Goal: Obtain resource: Download file/media

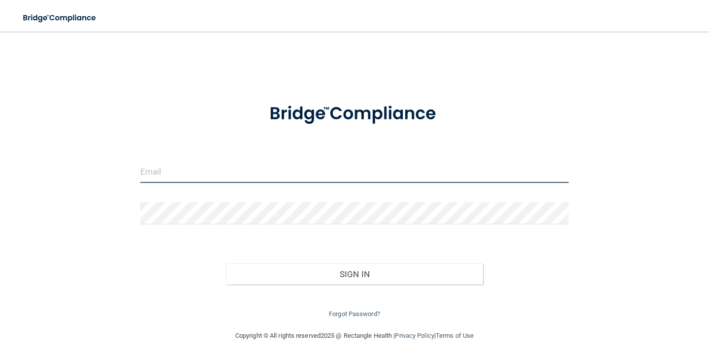
click at [310, 172] on input "email" at bounding box center [354, 172] width 428 height 22
type input "[PERSON_NAME][EMAIL_ADDRESS][PERSON_NAME][DOMAIN_NAME]"
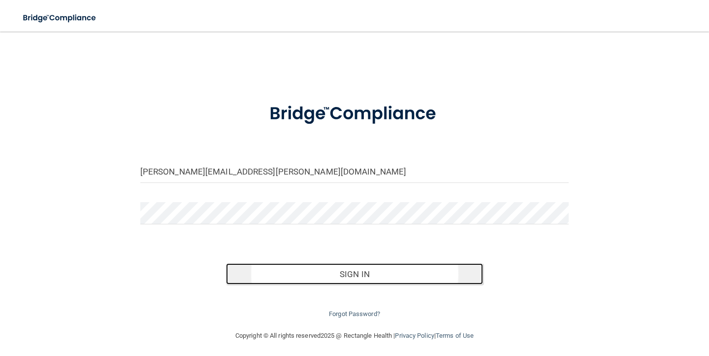
click at [328, 278] on button "Sign In" at bounding box center [354, 274] width 257 height 22
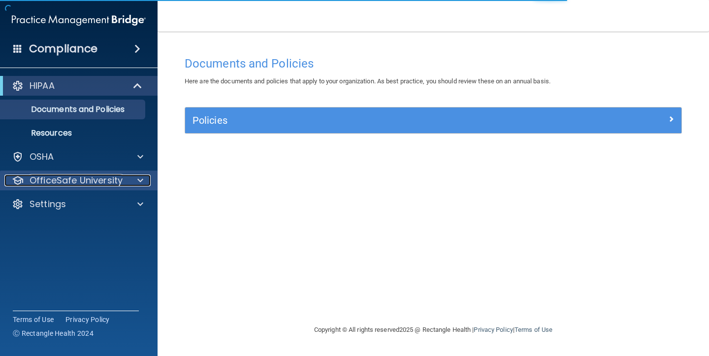
click at [58, 181] on p "OfficeSafe University" at bounding box center [76, 180] width 93 height 12
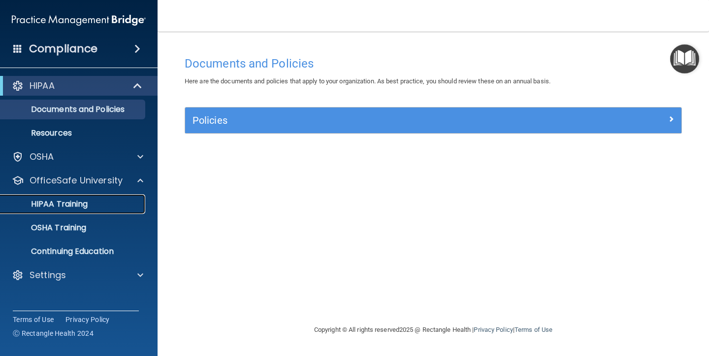
click at [107, 209] on link "HIPAA Training" at bounding box center [67, 204] width 155 height 20
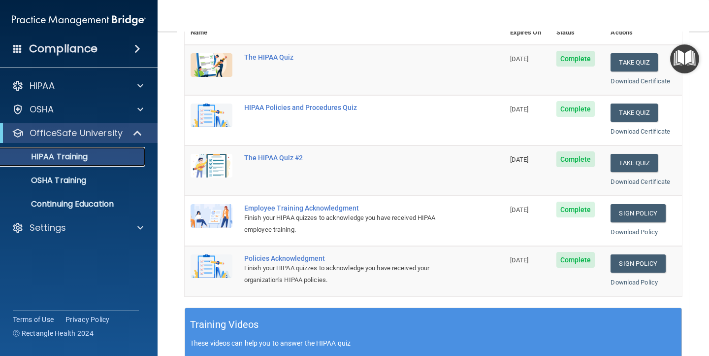
scroll to position [130, 0]
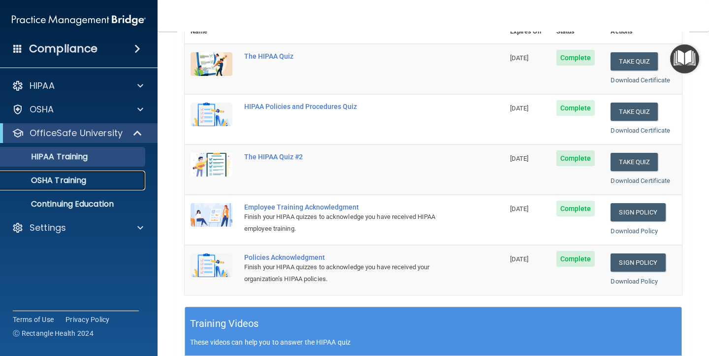
click at [58, 180] on p "OSHA Training" at bounding box center [46, 180] width 80 height 10
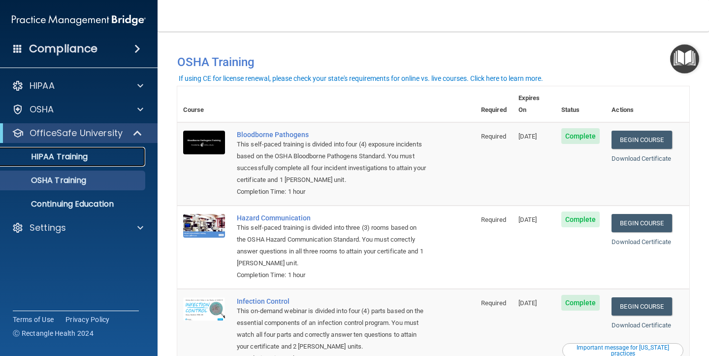
click at [62, 156] on p "HIPAA Training" at bounding box center [46, 157] width 81 height 10
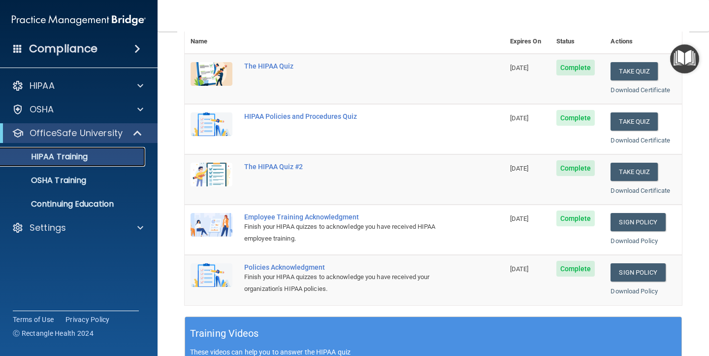
scroll to position [123, 0]
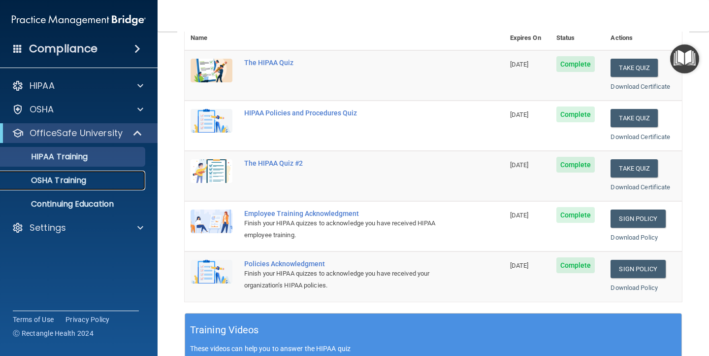
click at [93, 181] on div "OSHA Training" at bounding box center [73, 180] width 134 height 10
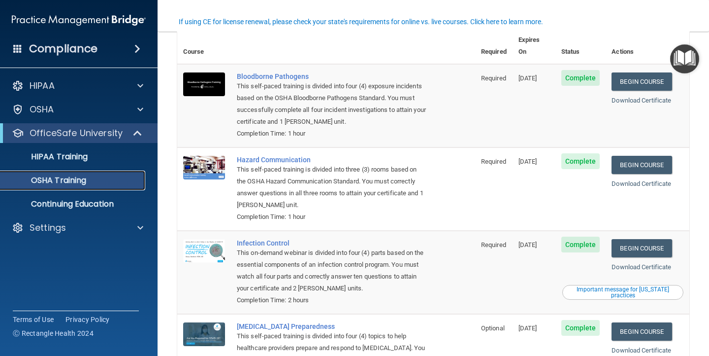
scroll to position [59, 0]
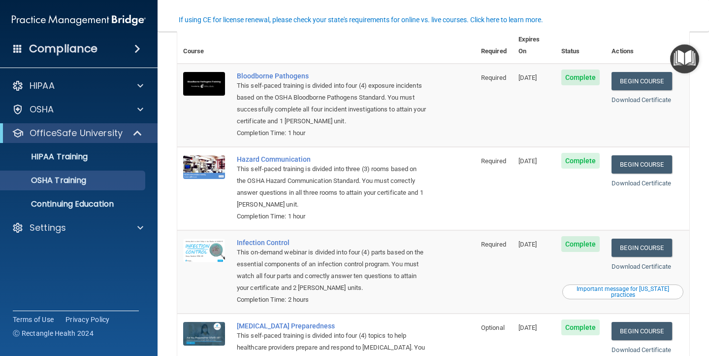
click at [113, 53] on div "Compliance" at bounding box center [79, 49] width 158 height 22
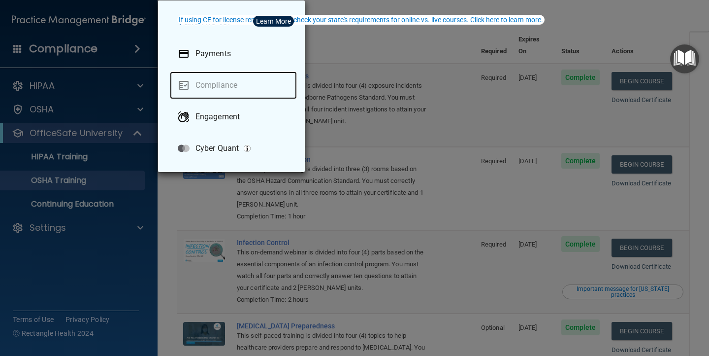
click at [217, 82] on link "Compliance" at bounding box center [233, 85] width 127 height 28
click at [347, 38] on div "Take me to: Payments Compliance Engagement Cyber Quant" at bounding box center [354, 178] width 709 height 356
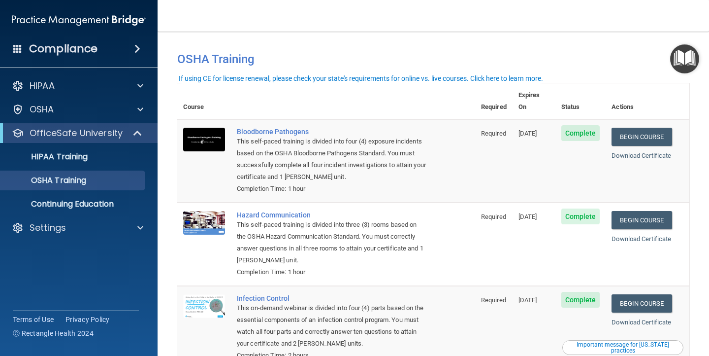
scroll to position [0, 0]
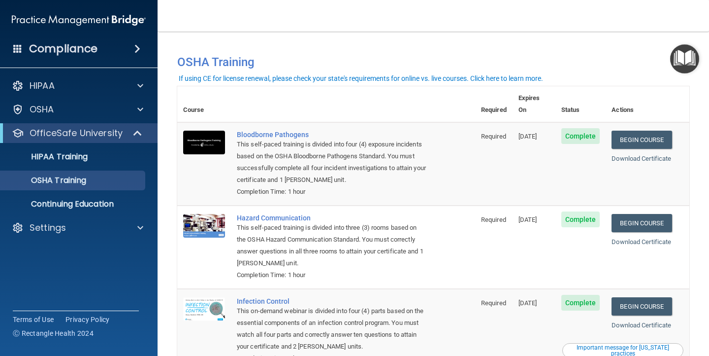
click at [23, 45] on div "Compliance" at bounding box center [79, 49] width 158 height 22
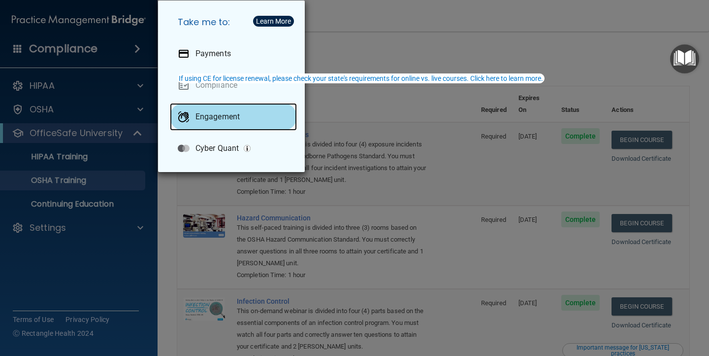
click at [200, 116] on p "Engagement" at bounding box center [217, 117] width 44 height 10
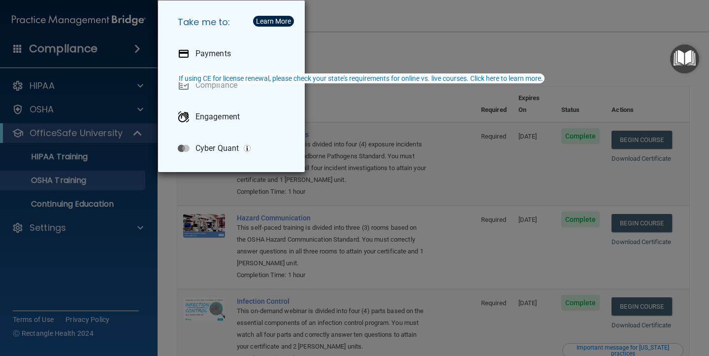
click at [315, 32] on div "Take me to: Payments Compliance Engagement Cyber Quant" at bounding box center [354, 178] width 709 height 356
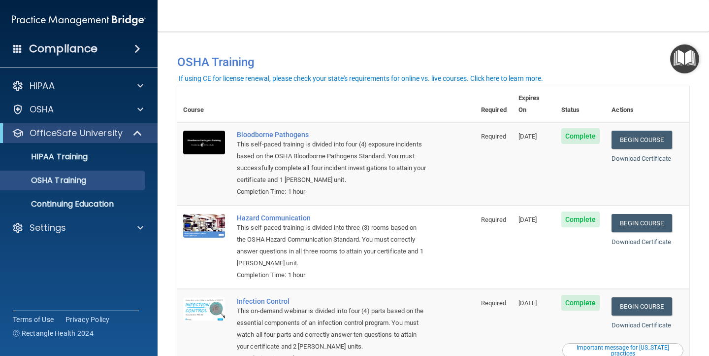
click at [684, 58] on img "Open Resource Center" at bounding box center [684, 58] width 29 height 29
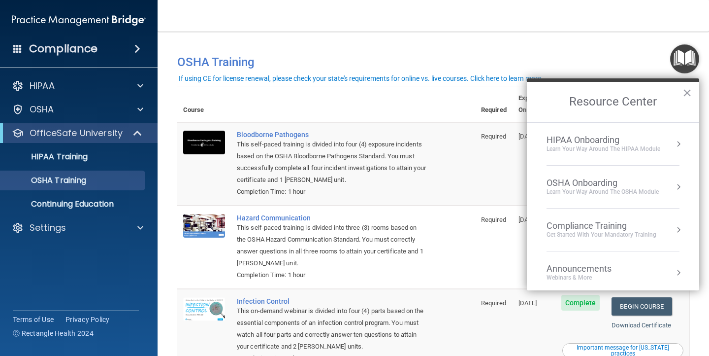
click at [492, 44] on div "You have a course that has expired or is incomplete. Please complete the course…" at bounding box center [433, 57] width 527 height 33
click at [685, 91] on button "×" at bounding box center [687, 93] width 9 height 16
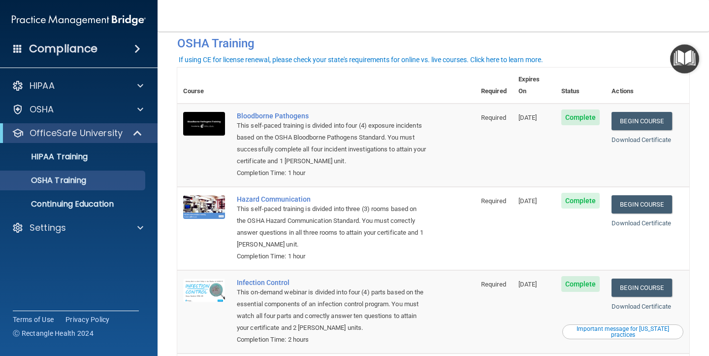
scroll to position [128, 0]
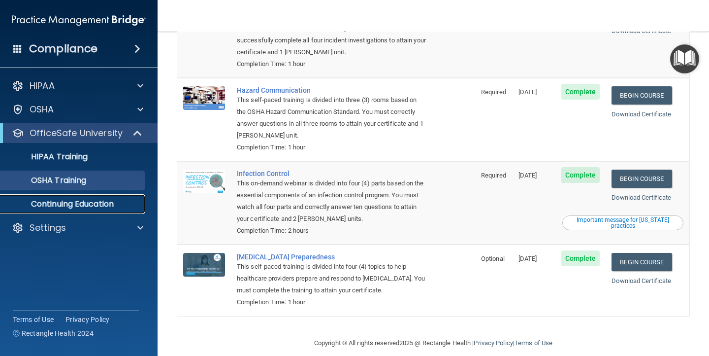
click at [80, 202] on p "Continuing Education" at bounding box center [73, 204] width 134 height 10
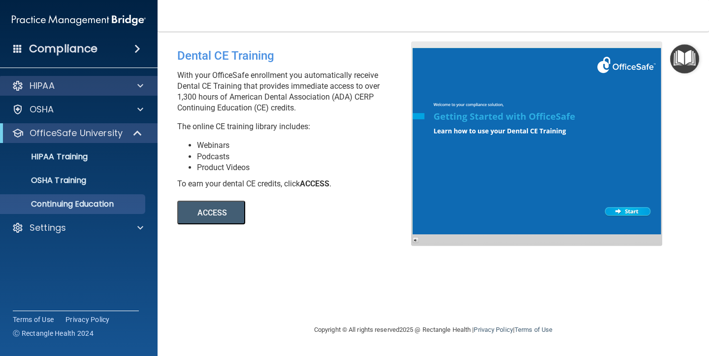
click at [89, 79] on div "HIPAA" at bounding box center [79, 86] width 158 height 20
click at [119, 84] on div "HIPAA" at bounding box center [65, 86] width 122 height 12
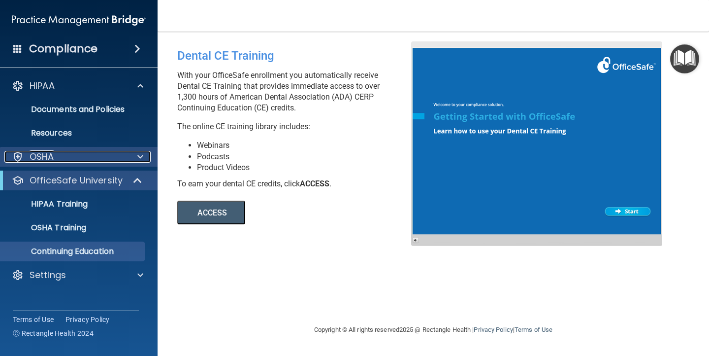
click at [80, 153] on div "OSHA" at bounding box center [65, 157] width 122 height 12
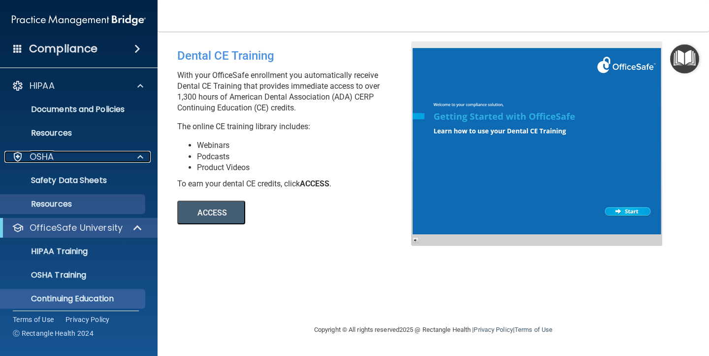
scroll to position [30, 0]
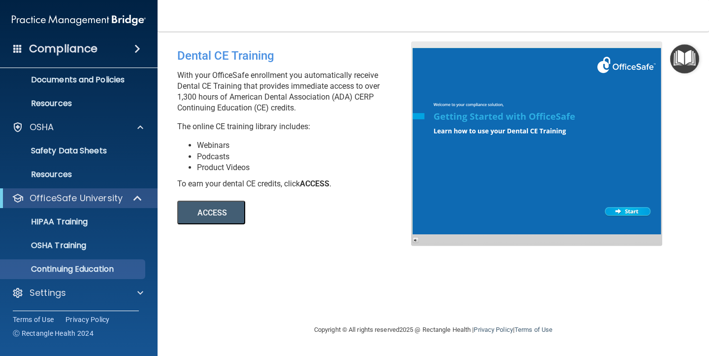
click at [72, 204] on div "OfficeSafe University" at bounding box center [79, 198] width 158 height 20
click at [71, 225] on p "HIPAA Training" at bounding box center [46, 222] width 81 height 10
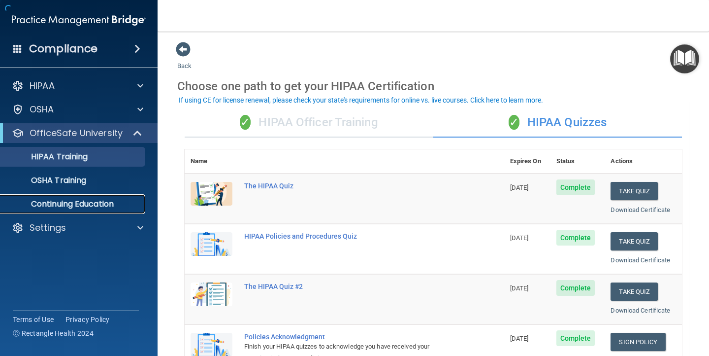
click at [71, 203] on p "Continuing Education" at bounding box center [73, 204] width 134 height 10
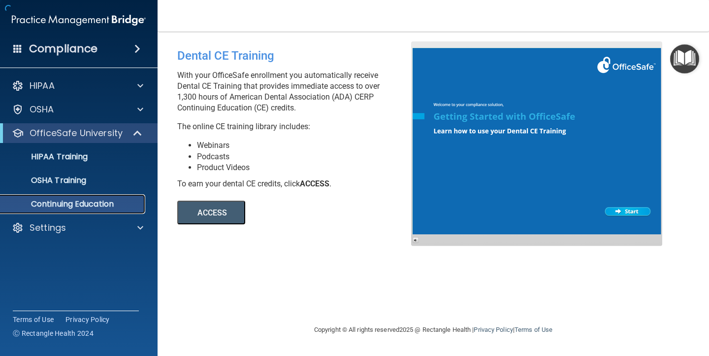
click at [71, 203] on p "Continuing Education" at bounding box center [73, 204] width 134 height 10
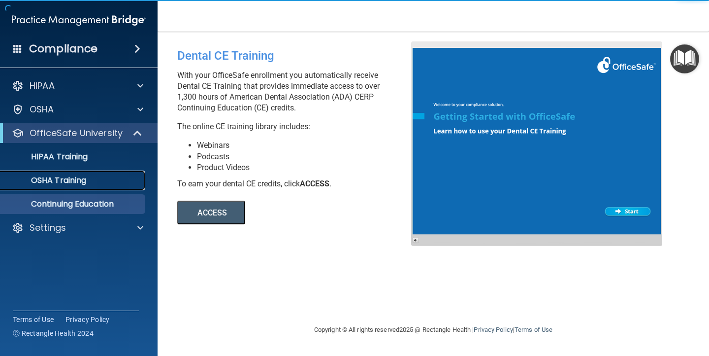
click at [66, 185] on p "OSHA Training" at bounding box center [46, 180] width 80 height 10
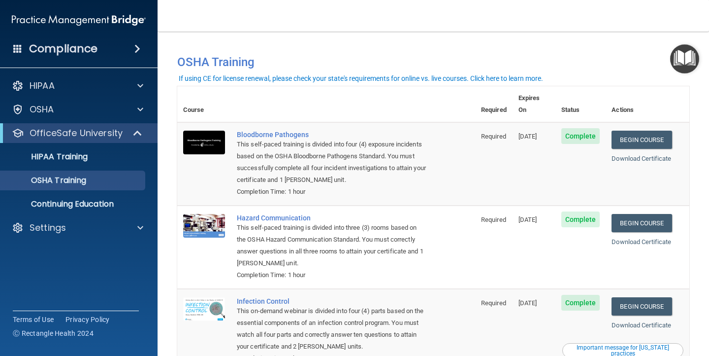
click at [682, 57] on img "Open Resource Center" at bounding box center [684, 58] width 29 height 29
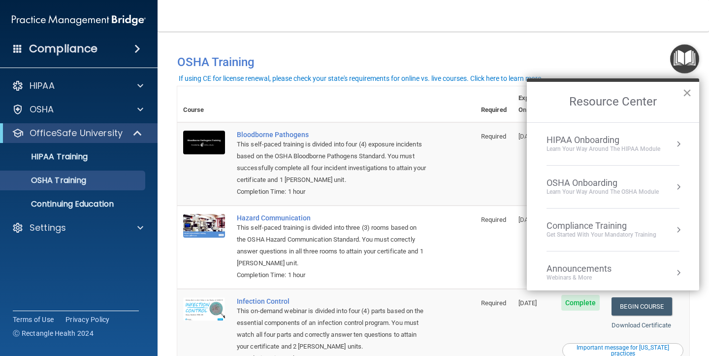
click at [686, 93] on button "×" at bounding box center [687, 93] width 9 height 16
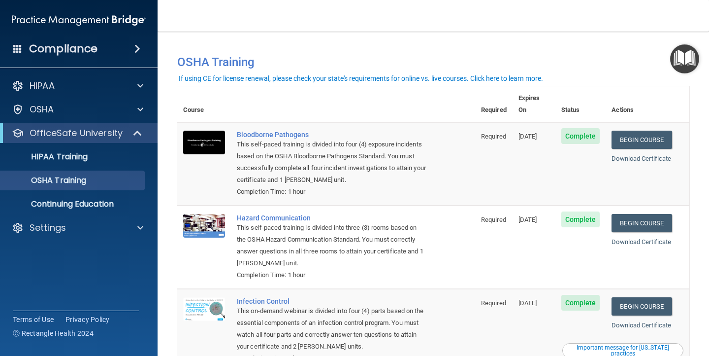
click at [17, 51] on span at bounding box center [17, 48] width 9 height 9
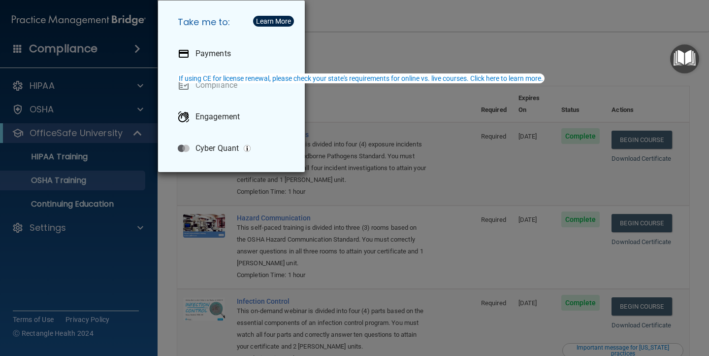
click at [224, 24] on h5 "Take me to:" at bounding box center [233, 22] width 127 height 28
click at [375, 44] on div "Take me to: Payments Compliance Engagement Cyber Quant" at bounding box center [354, 178] width 709 height 356
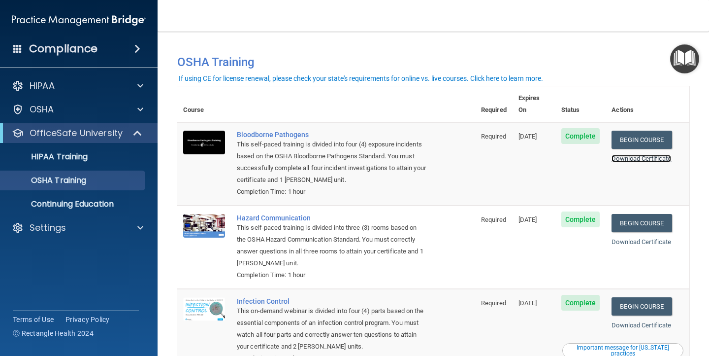
click at [643, 155] on link "Download Certificate" at bounding box center [642, 158] width 60 height 7
click at [675, 61] on img "Open Resource Center" at bounding box center [684, 58] width 29 height 29
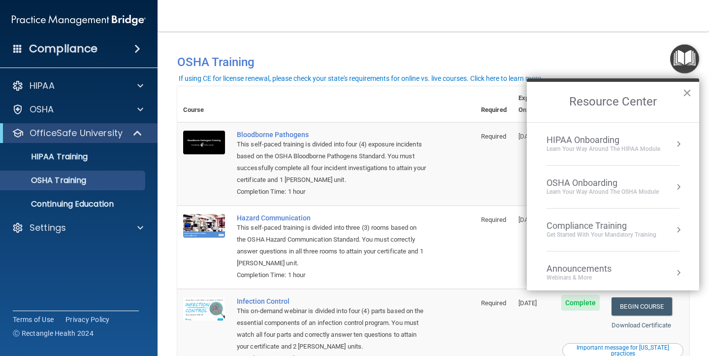
click at [683, 91] on button "×" at bounding box center [687, 93] width 9 height 16
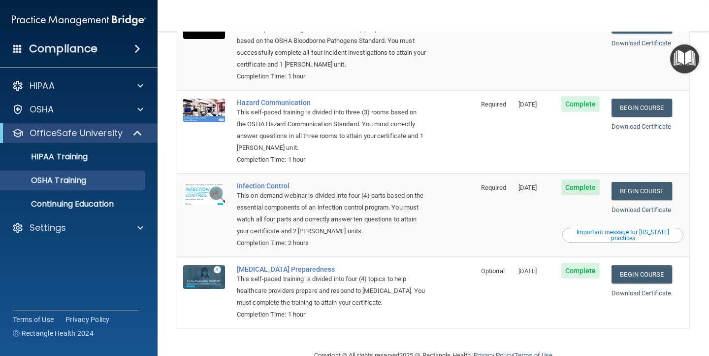
scroll to position [128, 0]
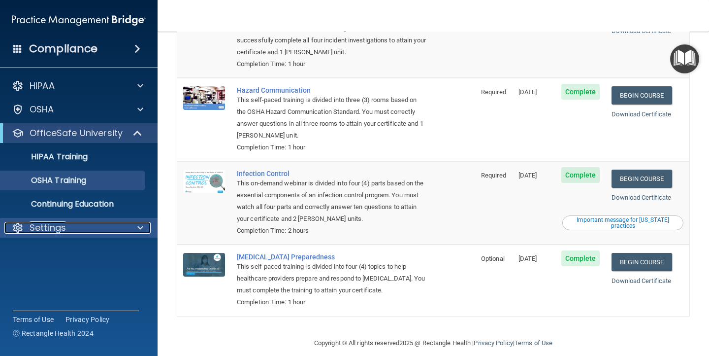
click at [31, 229] on p "Settings" at bounding box center [48, 228] width 36 height 12
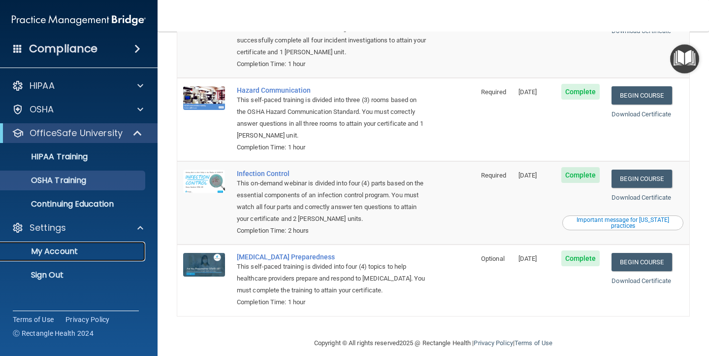
click at [44, 252] on p "My Account" at bounding box center [73, 251] width 134 height 10
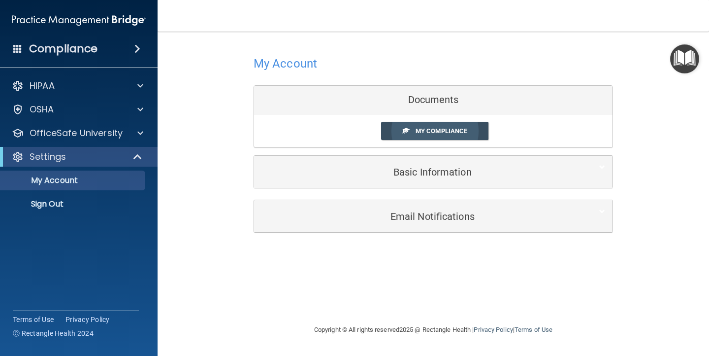
click at [398, 130] on link "My Compliance" at bounding box center [435, 131] width 108 height 18
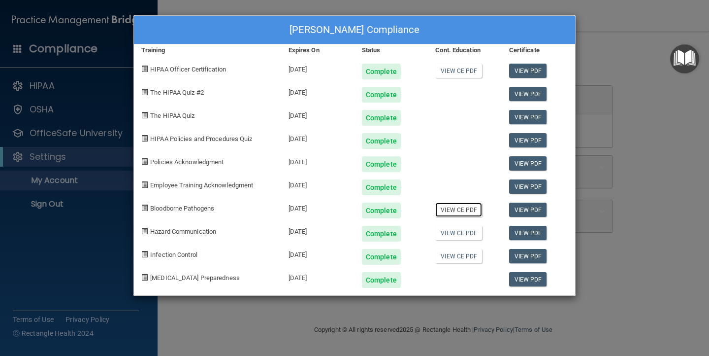
click at [447, 209] on link "View CE PDF" at bounding box center [458, 209] width 47 height 14
click at [468, 230] on link "View CE PDF" at bounding box center [458, 233] width 47 height 14
click at [455, 250] on link "View CE PDF" at bounding box center [458, 256] width 47 height 14
